Goal: Find specific page/section: Find specific page/section

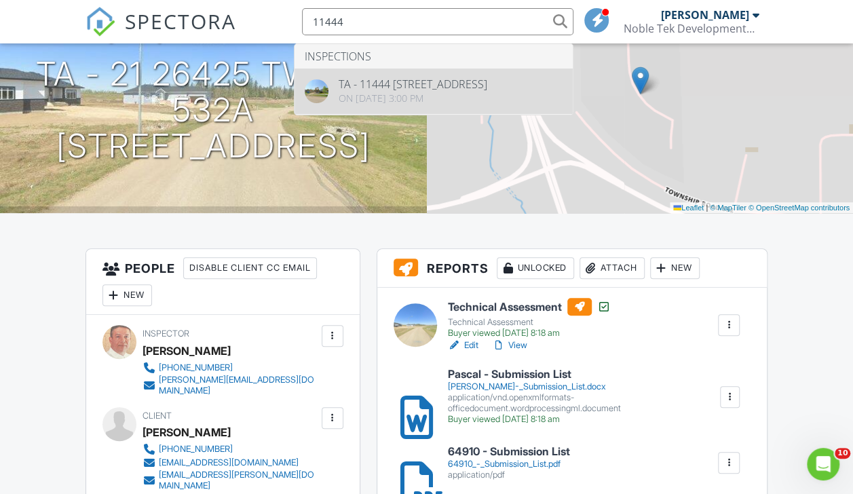
type input "11444"
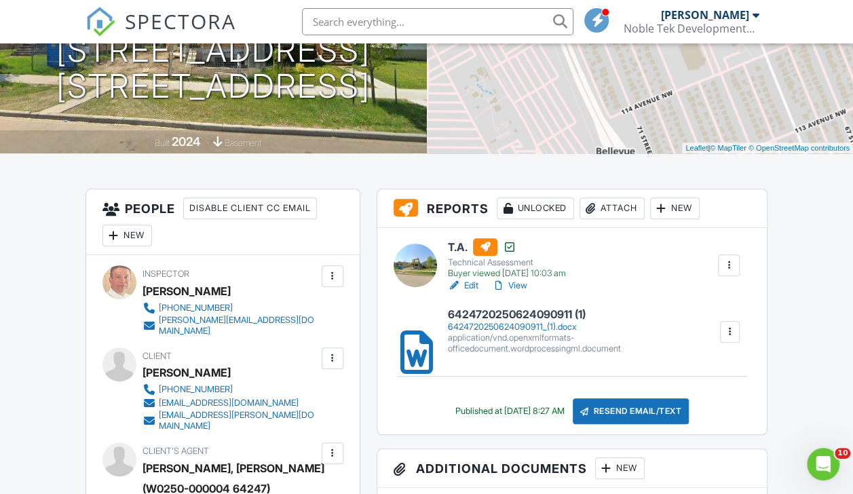
scroll to position [214, 0]
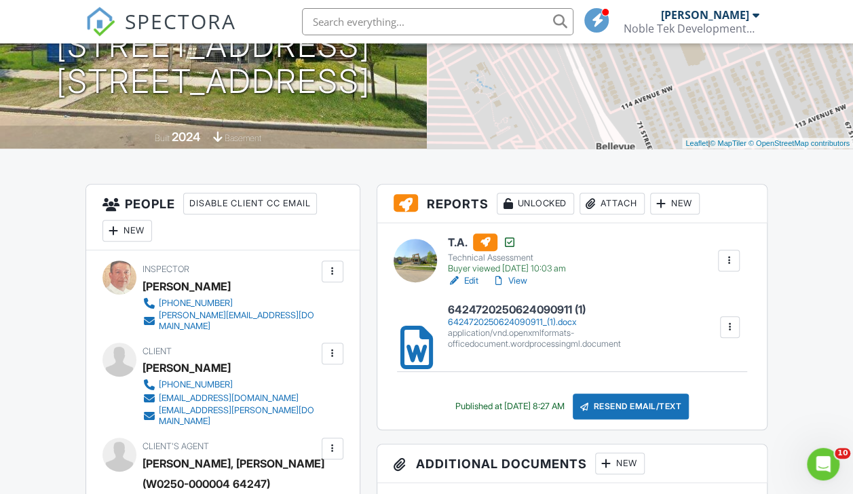
click at [517, 280] on link "View" at bounding box center [509, 281] width 35 height 14
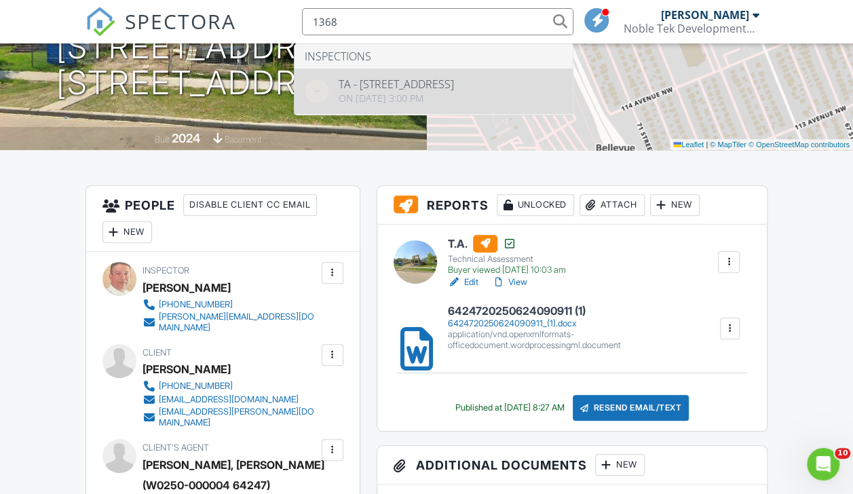
type input "1368"
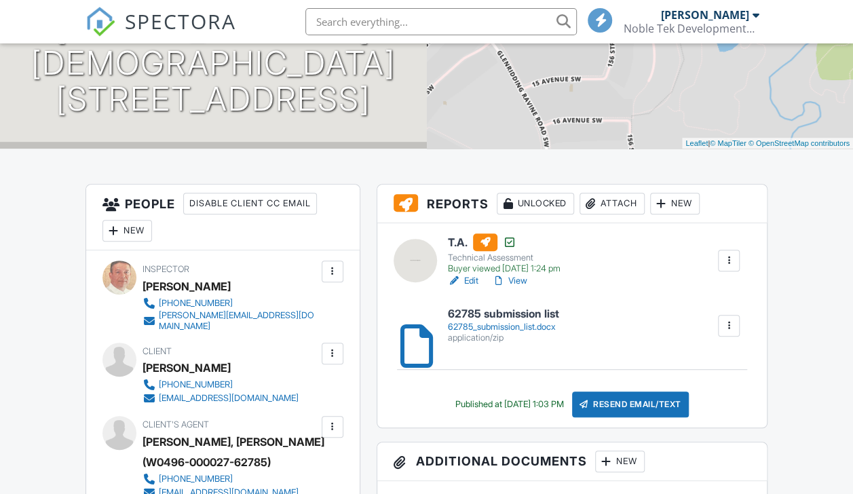
scroll to position [217, 0]
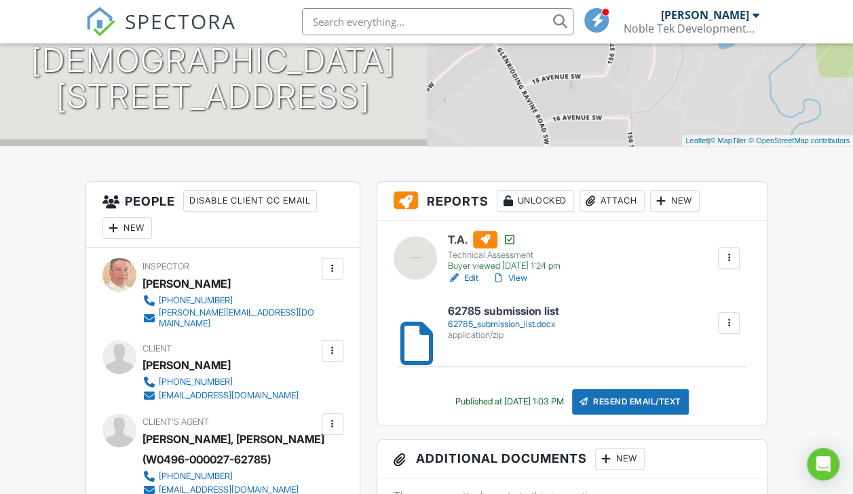
click at [519, 276] on link "View" at bounding box center [509, 278] width 35 height 14
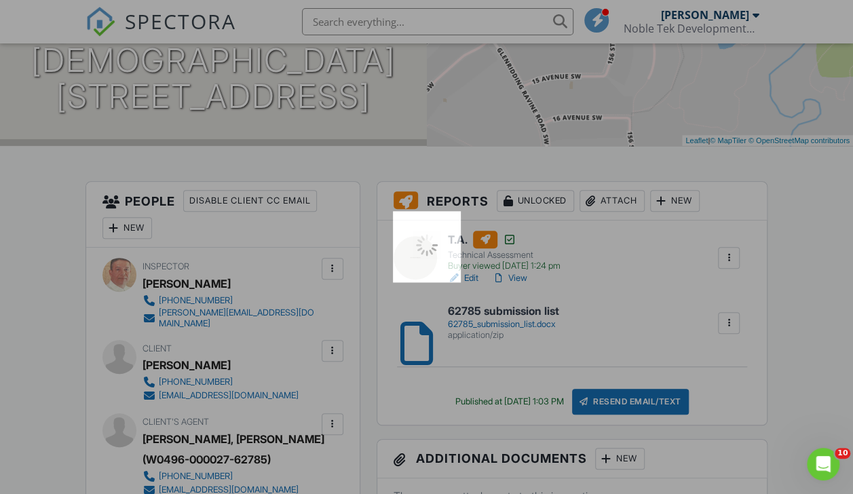
scroll to position [0, 0]
